Goal: Check status: Check status

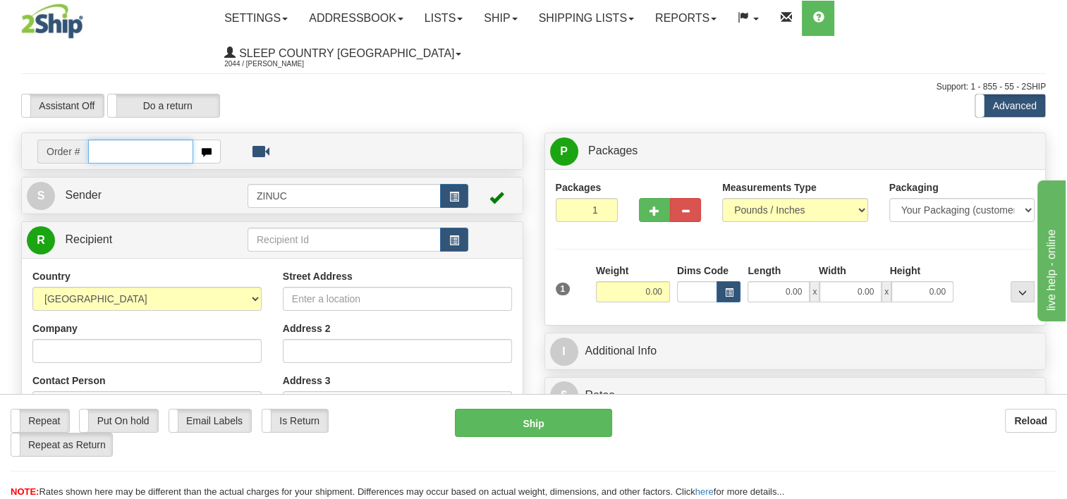
paste input "17197"
type input "17197"
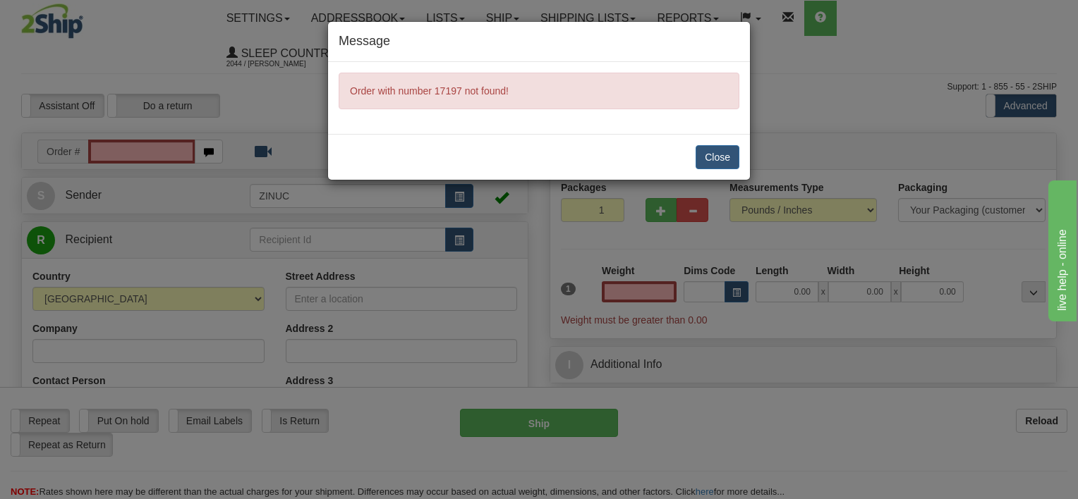
type input "0.00"
click at [705, 156] on button "Close" at bounding box center [717, 157] width 44 height 24
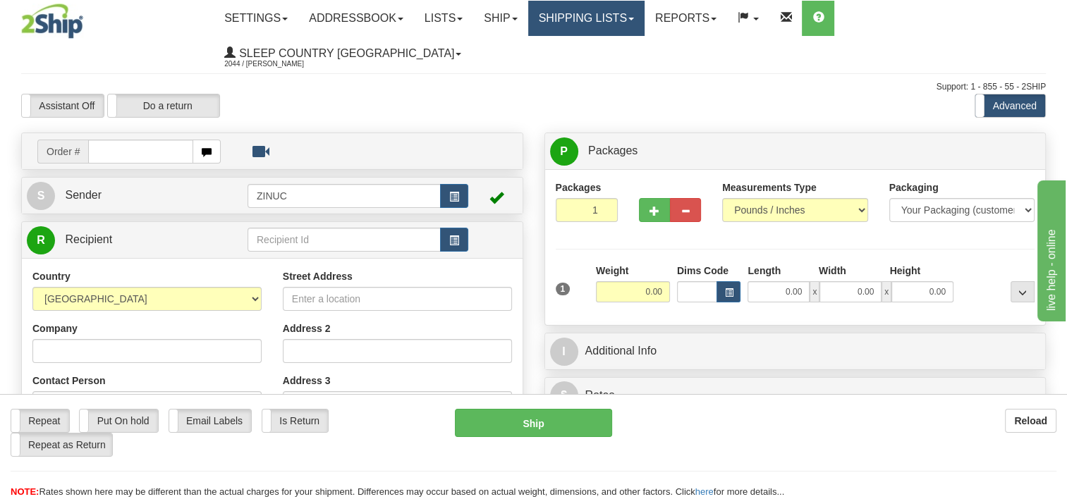
click at [609, 13] on link "Shipping lists" at bounding box center [586, 18] width 116 height 35
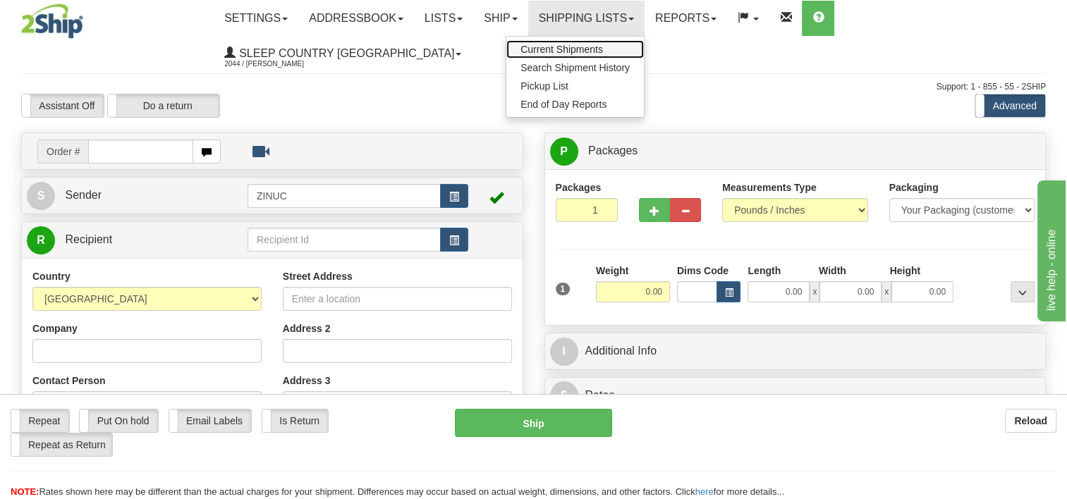
click at [603, 51] on span "Current Shipments" at bounding box center [561, 49] width 83 height 11
